Goal: Task Accomplishment & Management: Manage account settings

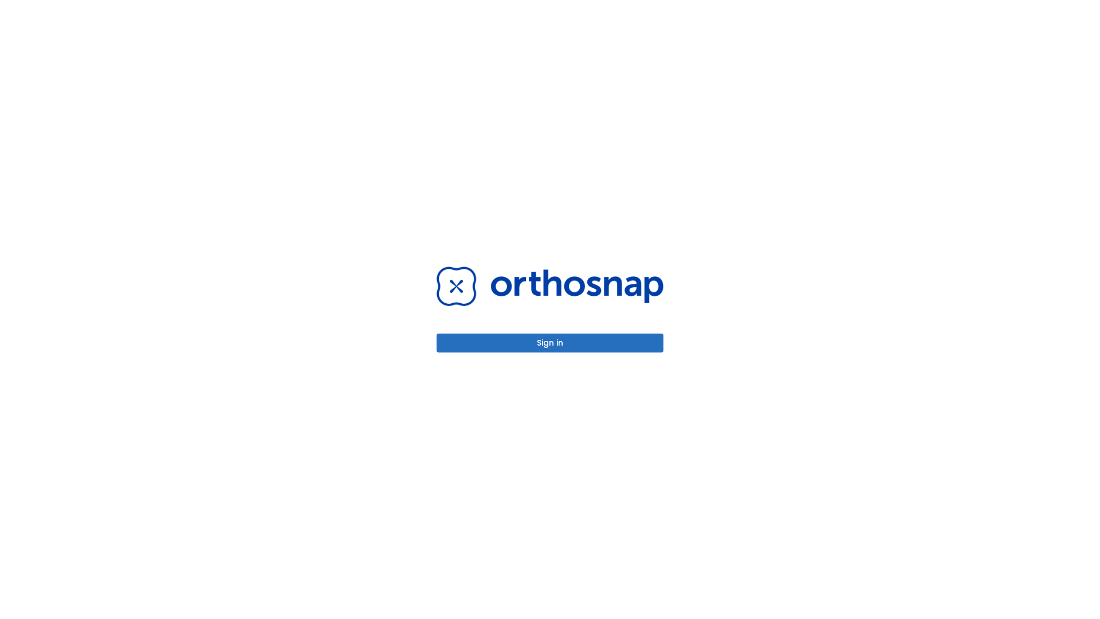
click at [550, 343] on button "Sign in" at bounding box center [549, 342] width 227 height 19
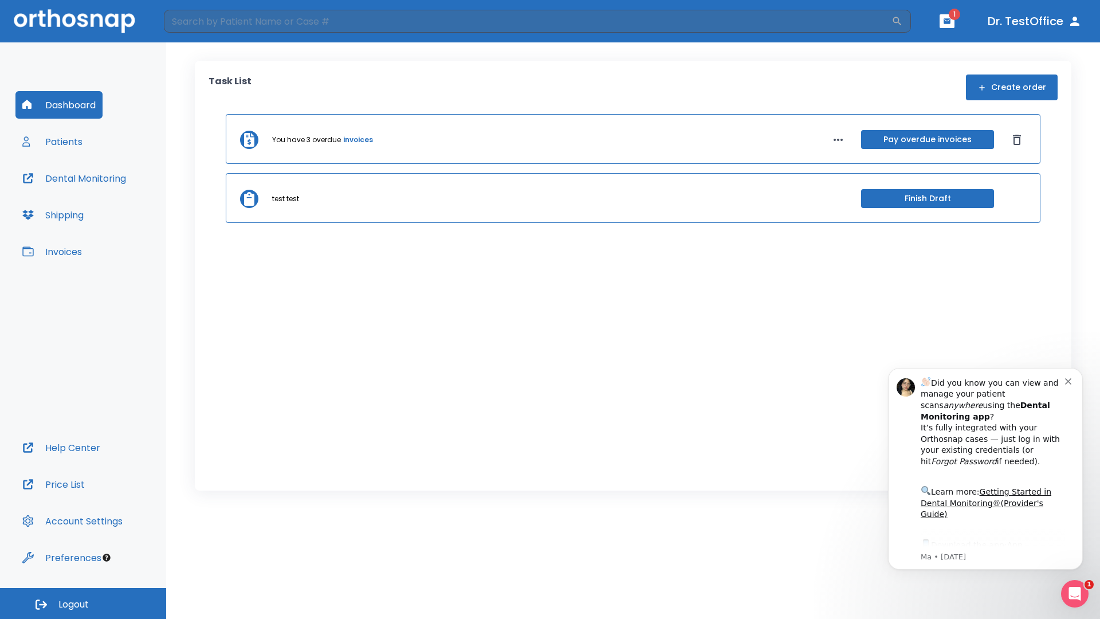
click at [83, 603] on span "Logout" at bounding box center [73, 604] width 30 height 13
